Goal: Find specific page/section: Find specific page/section

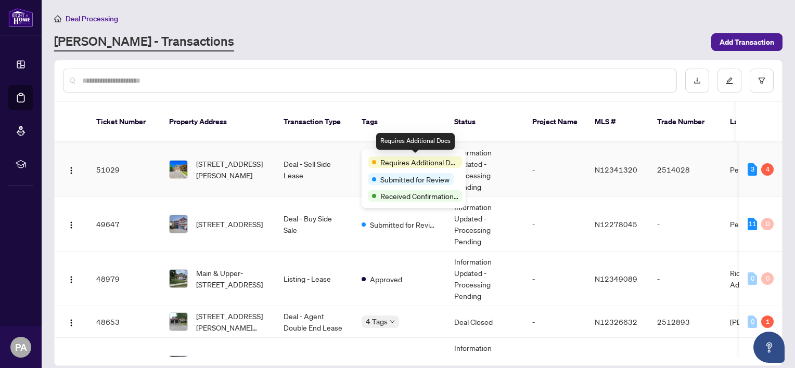
click at [392, 160] on span "Requires Additional Docs" at bounding box center [419, 162] width 78 height 11
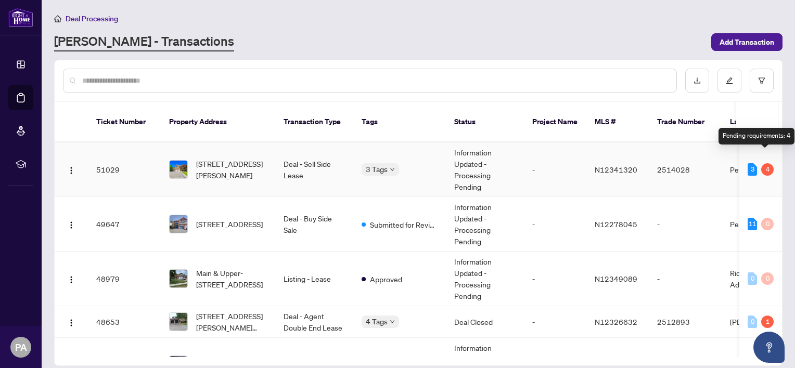
click at [765, 163] on div "4" at bounding box center [767, 169] width 12 height 12
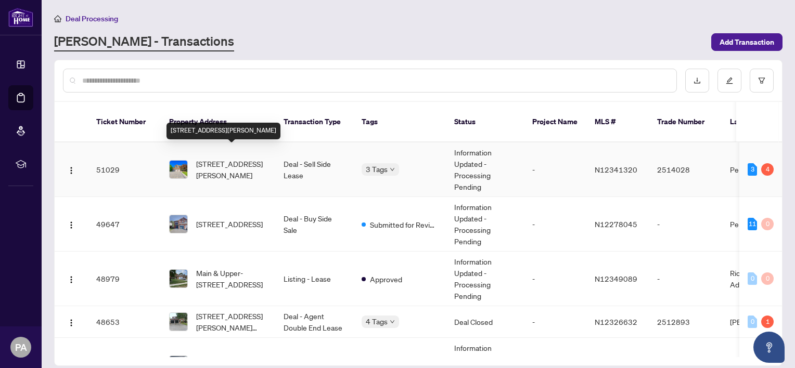
click at [201, 161] on span "[STREET_ADDRESS][PERSON_NAME]" at bounding box center [231, 169] width 71 height 23
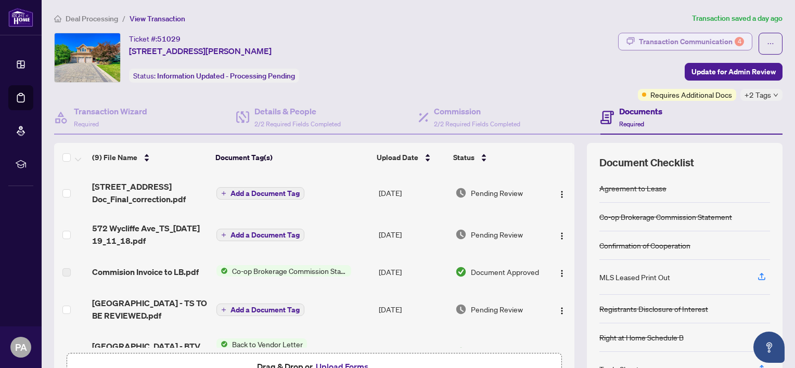
click at [696, 42] on div "Transaction Communication 4" at bounding box center [691, 41] width 105 height 17
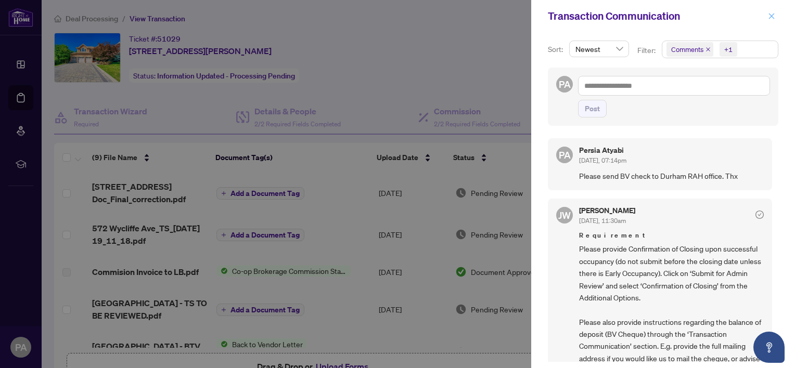
click at [772, 13] on icon "close" at bounding box center [771, 15] width 7 height 7
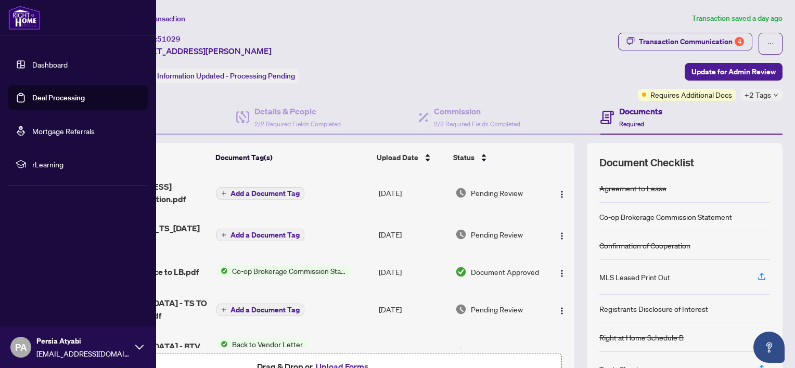
click at [55, 63] on link "Dashboard" at bounding box center [49, 64] width 35 height 9
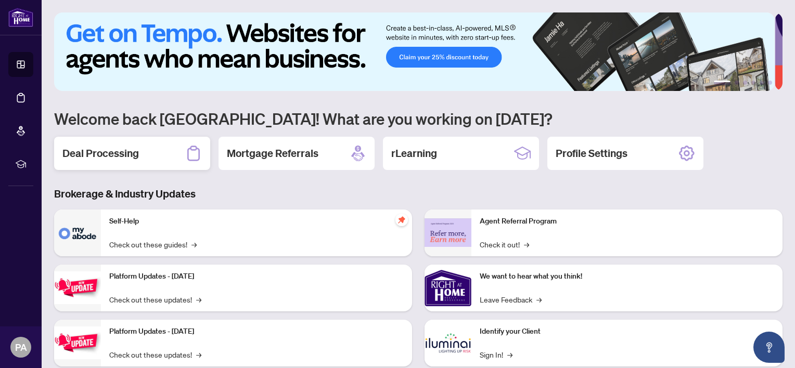
click at [107, 157] on h2 "Deal Processing" at bounding box center [100, 153] width 77 height 15
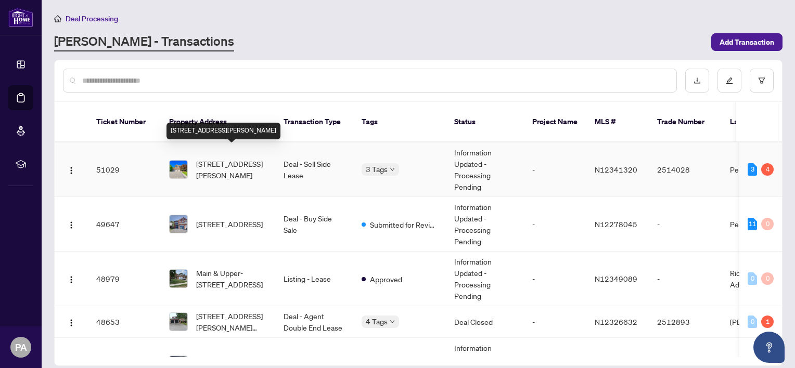
click at [206, 158] on span "[STREET_ADDRESS][PERSON_NAME]" at bounding box center [231, 169] width 71 height 23
